Goal: Transaction & Acquisition: Subscribe to service/newsletter

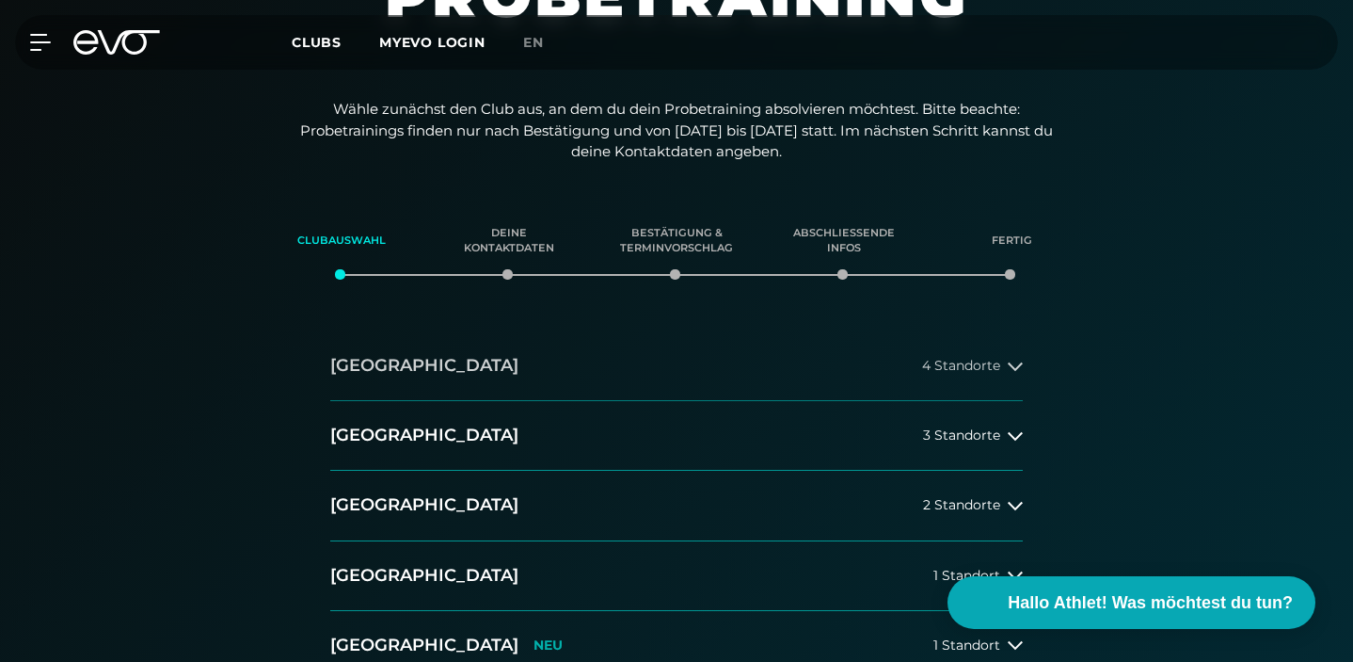
scroll to position [301, 0]
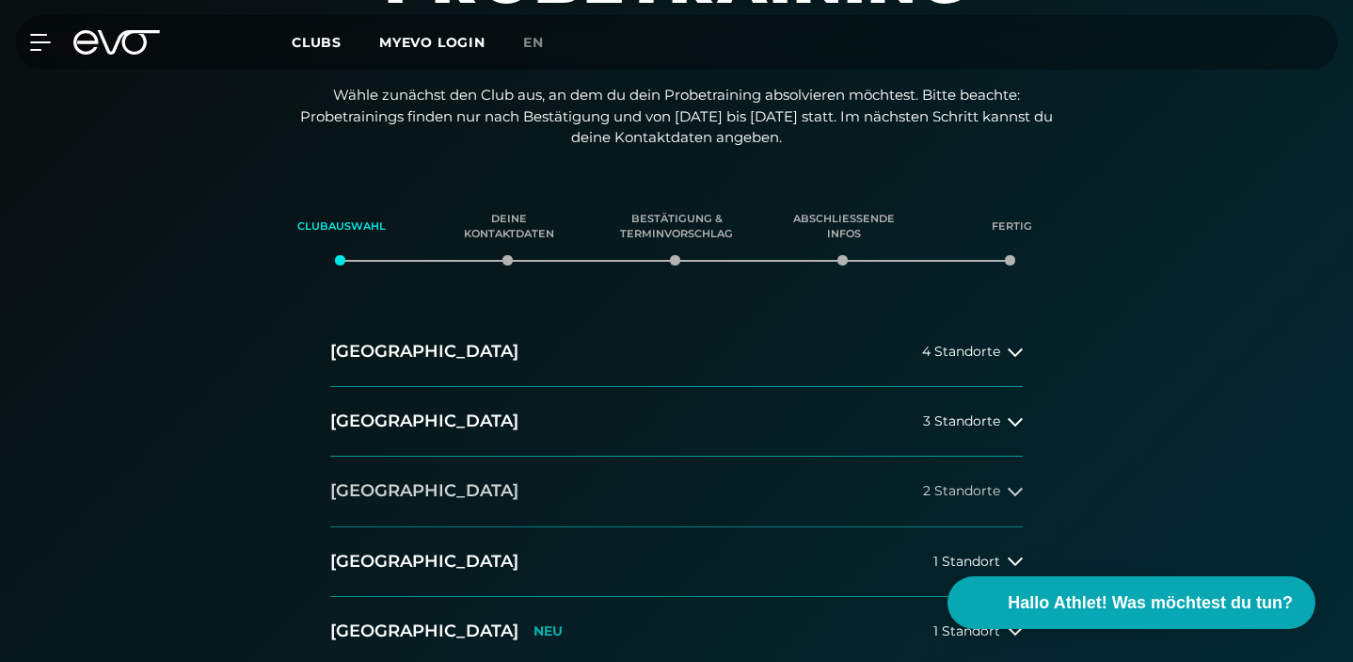
click at [799, 456] on button "[GEOGRAPHIC_DATA] 2 Standorte" at bounding box center [676, 491] width 693 height 70
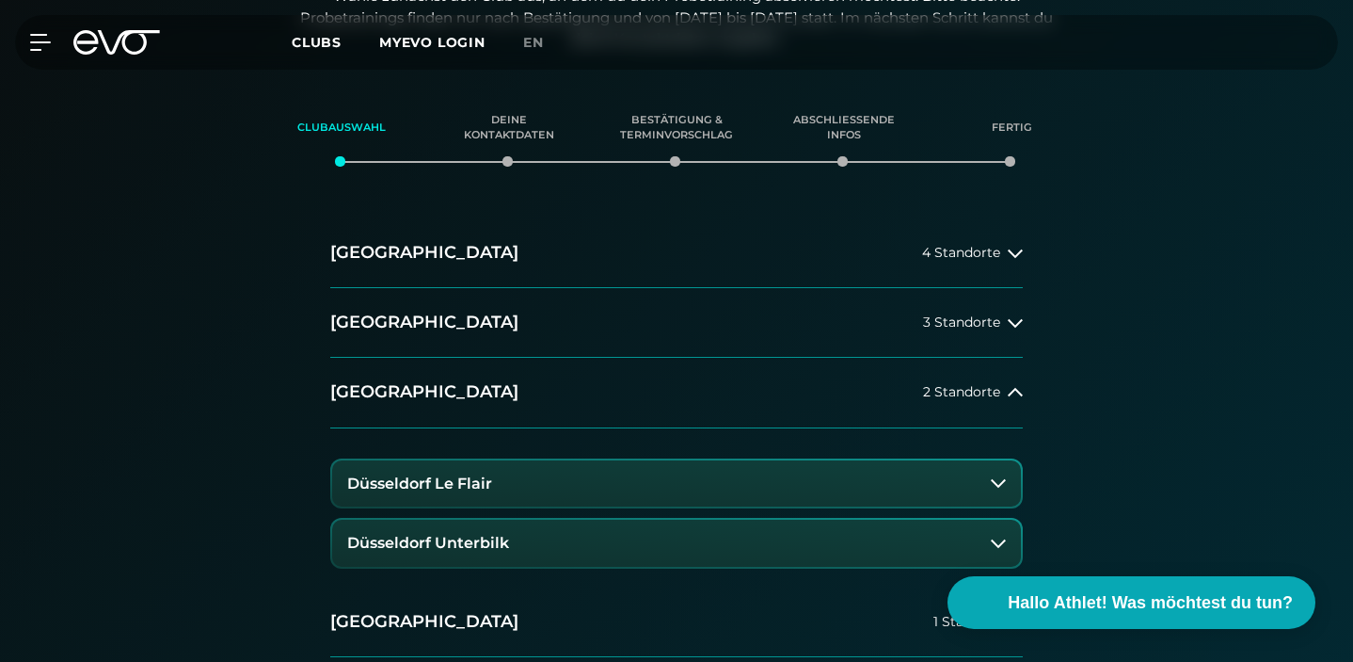
scroll to position [427, 0]
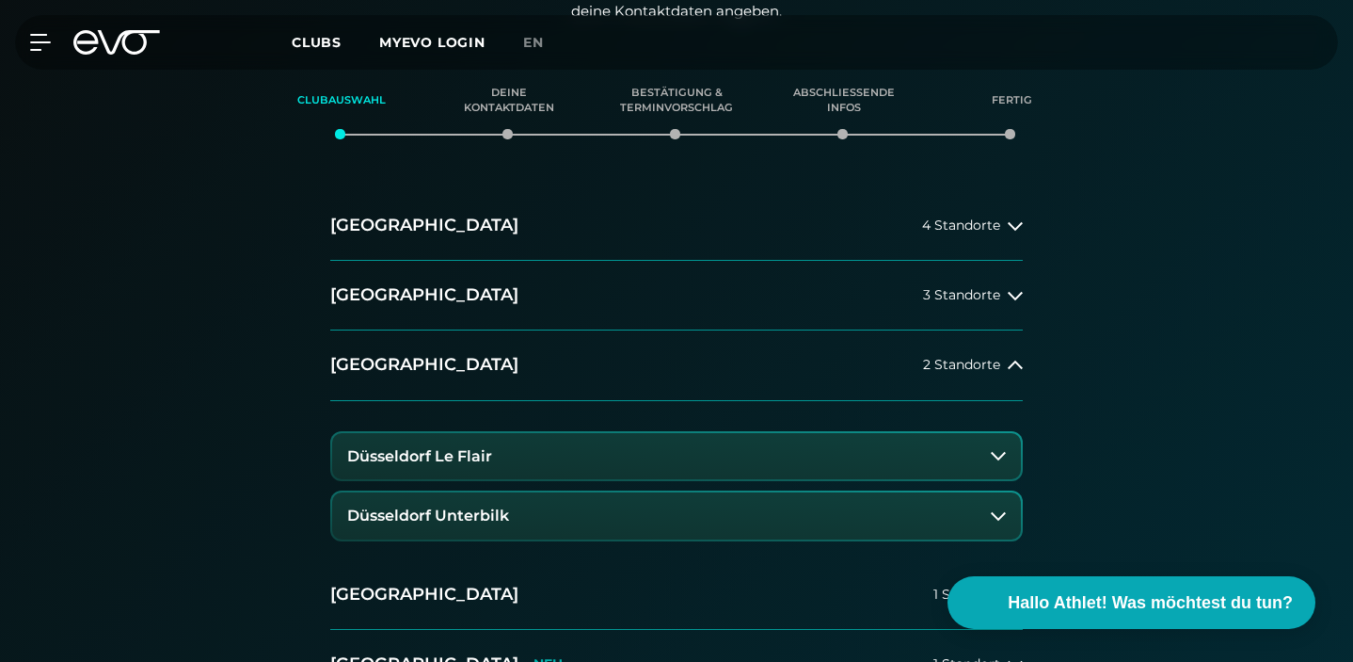
click at [739, 492] on button "Düsseldorf Unterbilk" at bounding box center [676, 515] width 689 height 47
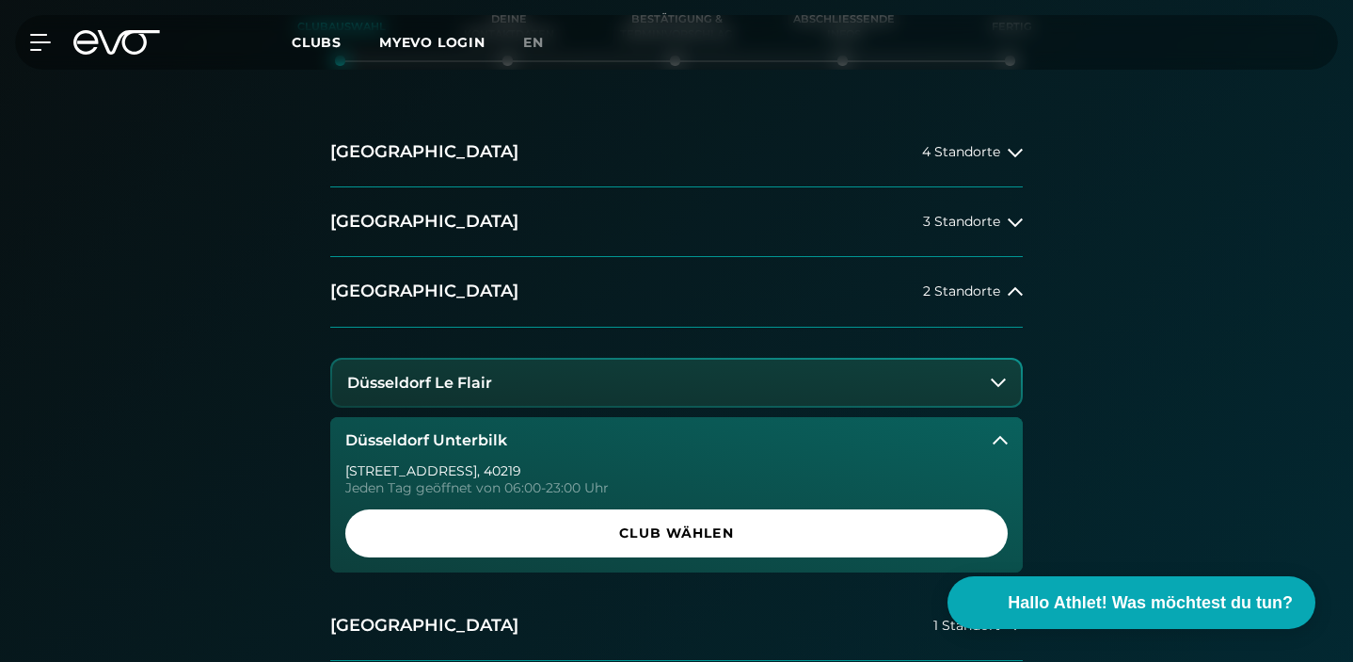
scroll to position [522, 0]
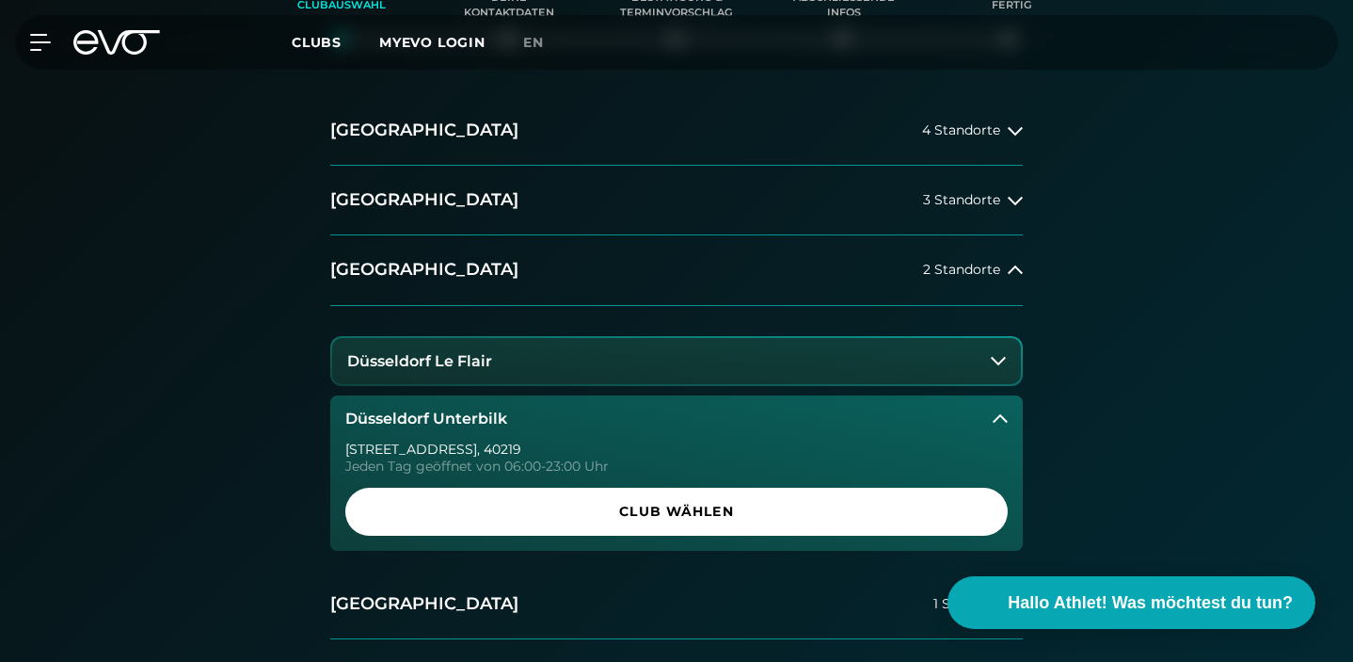
click at [687, 338] on button "Düsseldorf Le Flair" at bounding box center [676, 361] width 689 height 47
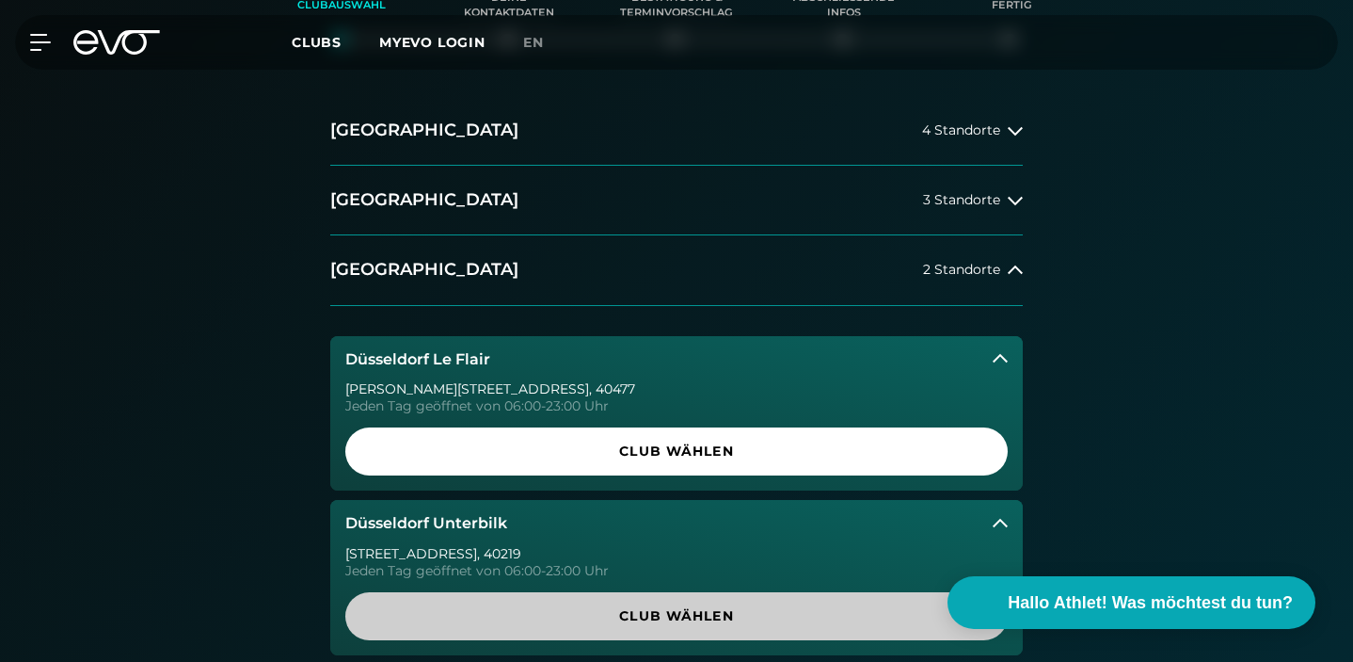
click at [658, 606] on span "Club wählen" at bounding box center [676, 616] width 617 height 20
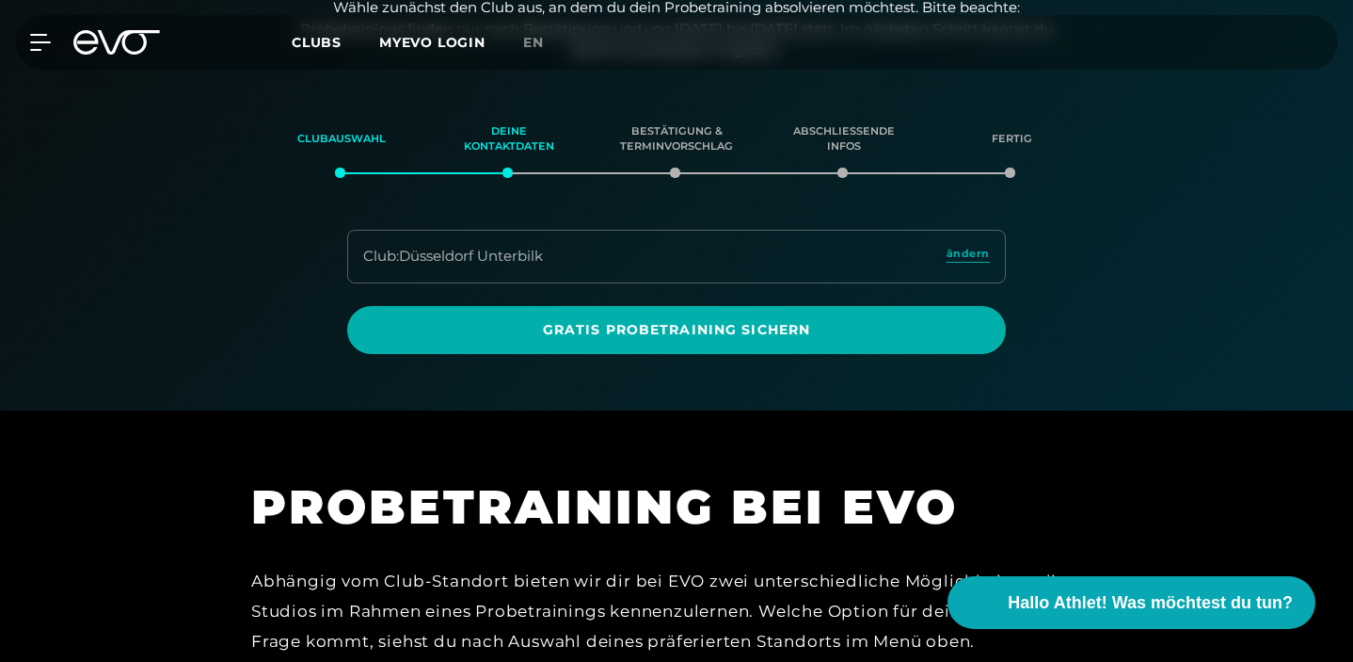
scroll to position [390, 0]
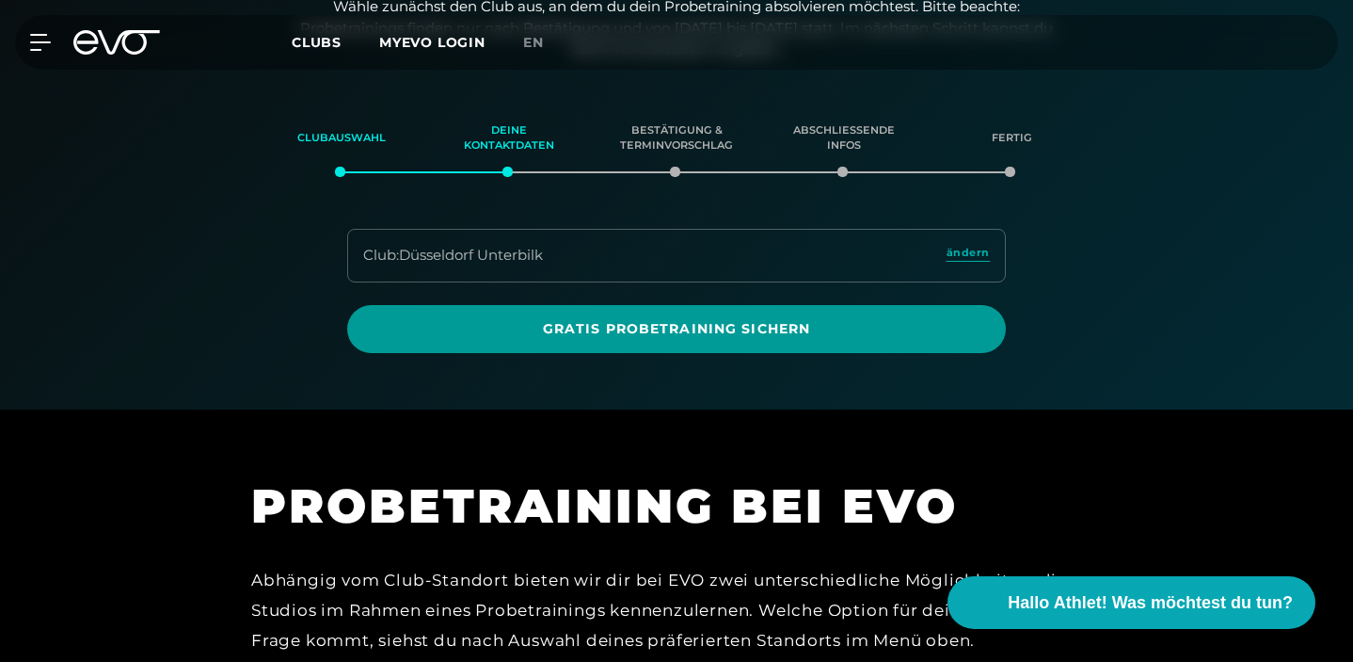
click at [782, 319] on span "Gratis Probetraining sichern" at bounding box center [677, 329] width 614 height 20
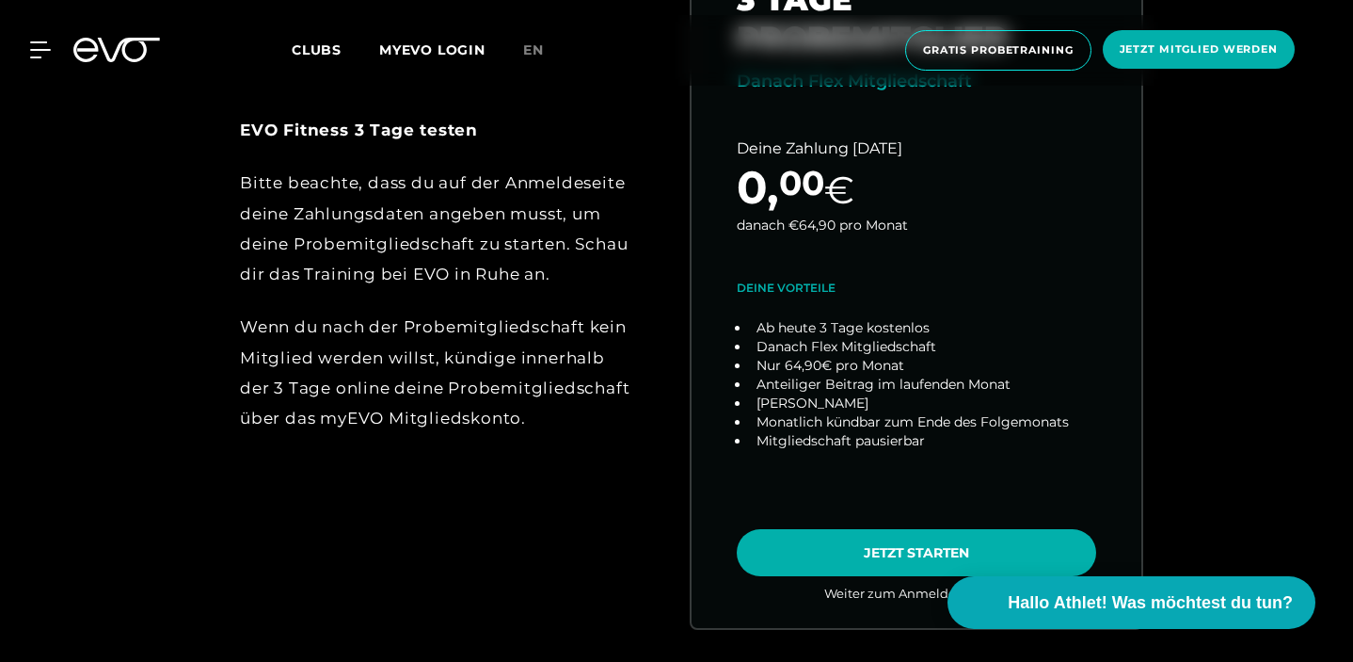
scroll to position [929, 0]
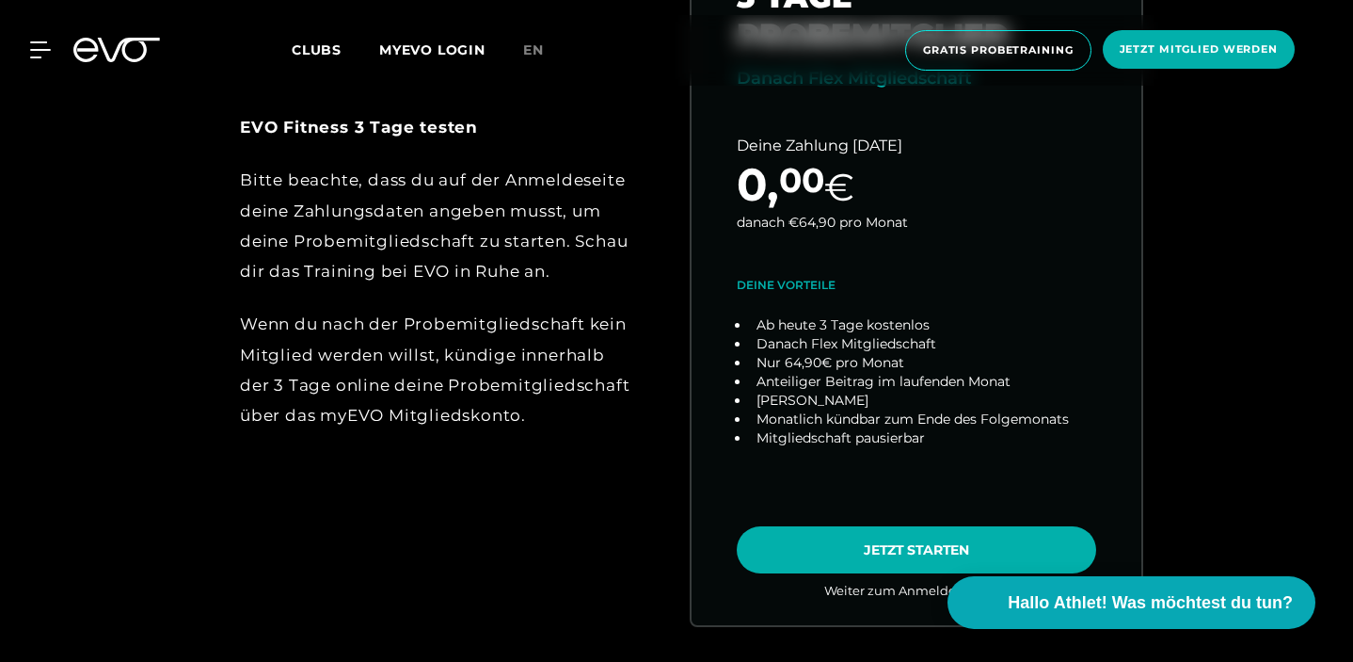
click at [498, 363] on div "Wenn du nach der Probemitgliedschaft kein Mitglied werden willst, kündige inner…" at bounding box center [436, 369] width 393 height 121
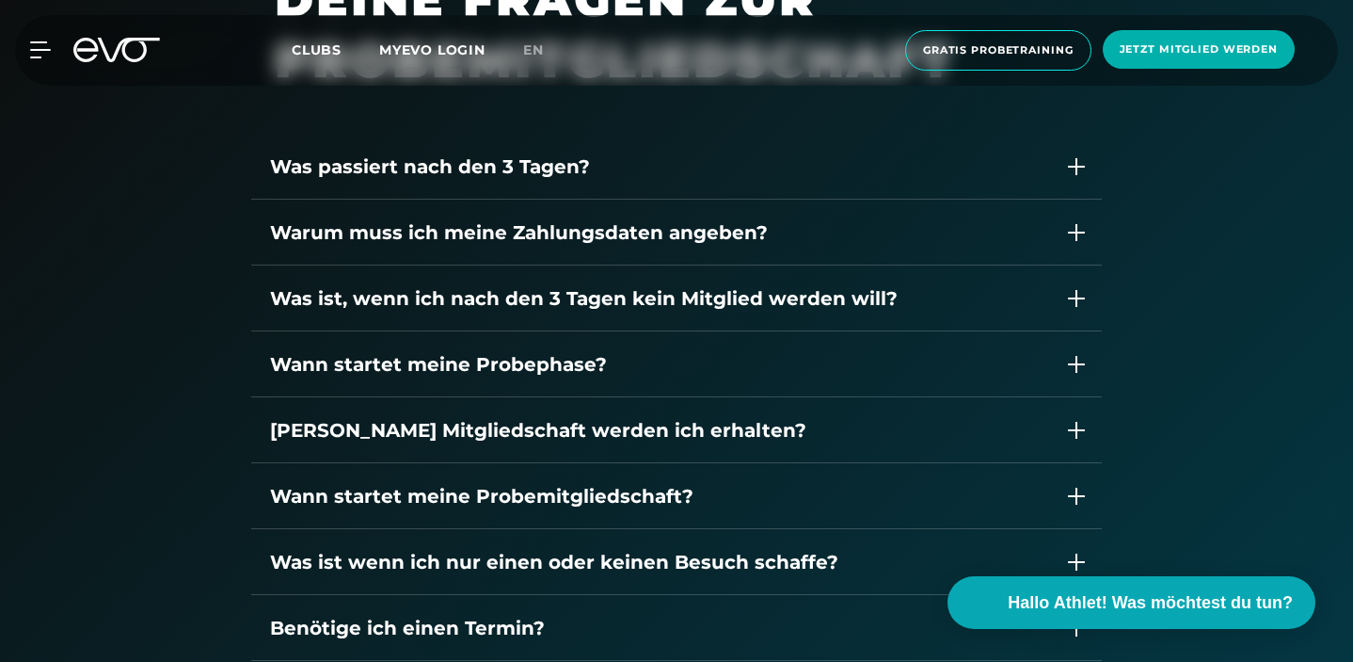
scroll to position [2617, 0]
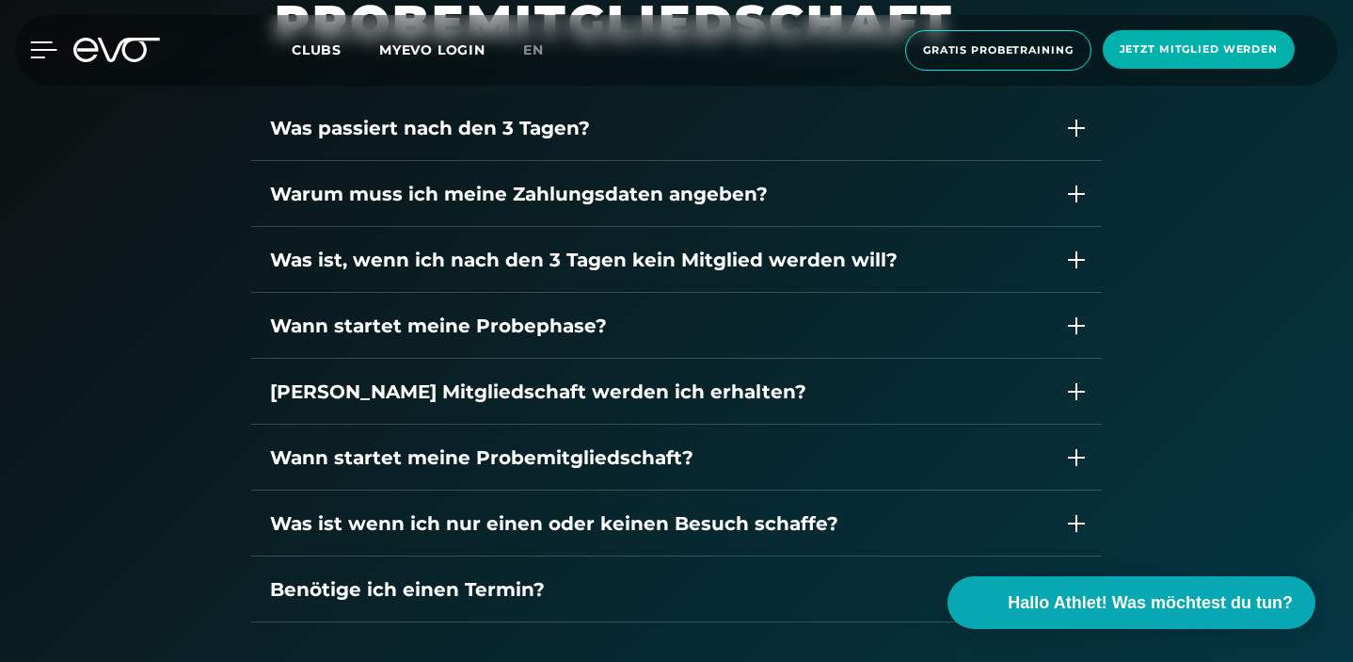
click at [47, 53] on icon at bounding box center [43, 49] width 27 height 17
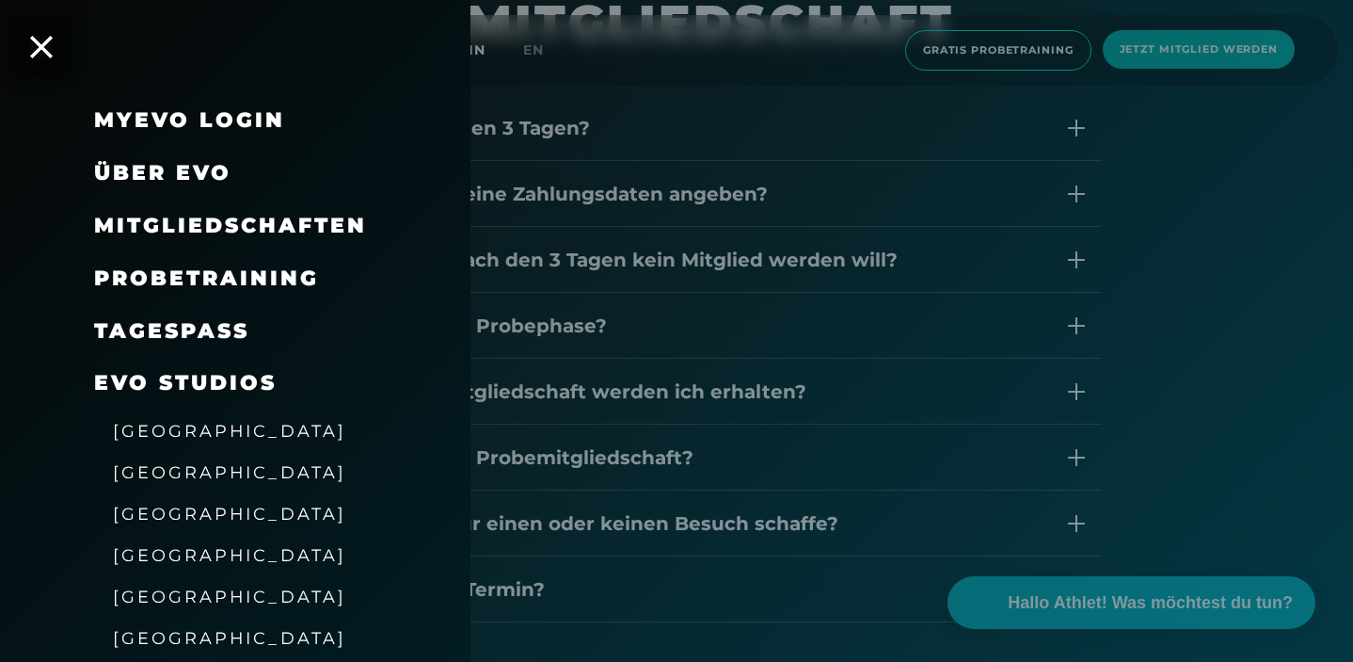
click at [210, 230] on span "Mitgliedschaften" at bounding box center [230, 225] width 273 height 25
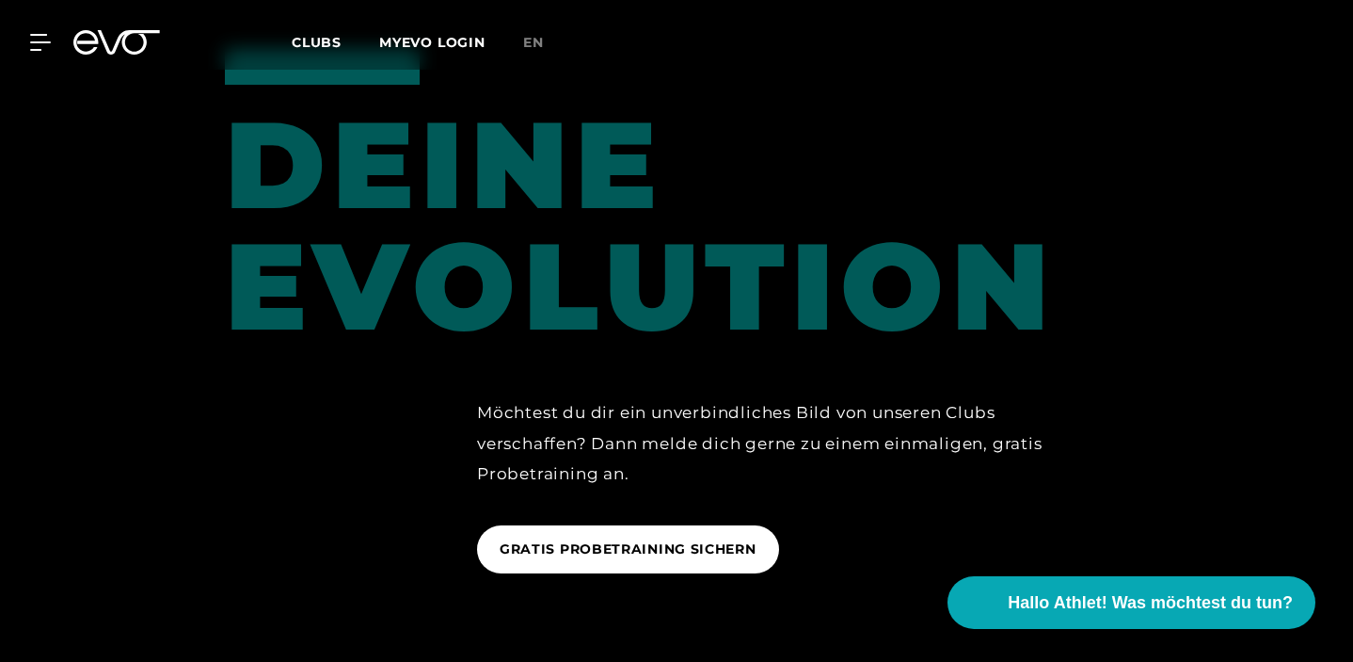
scroll to position [2570, 0]
